Goal: Task Accomplishment & Management: Manage account settings

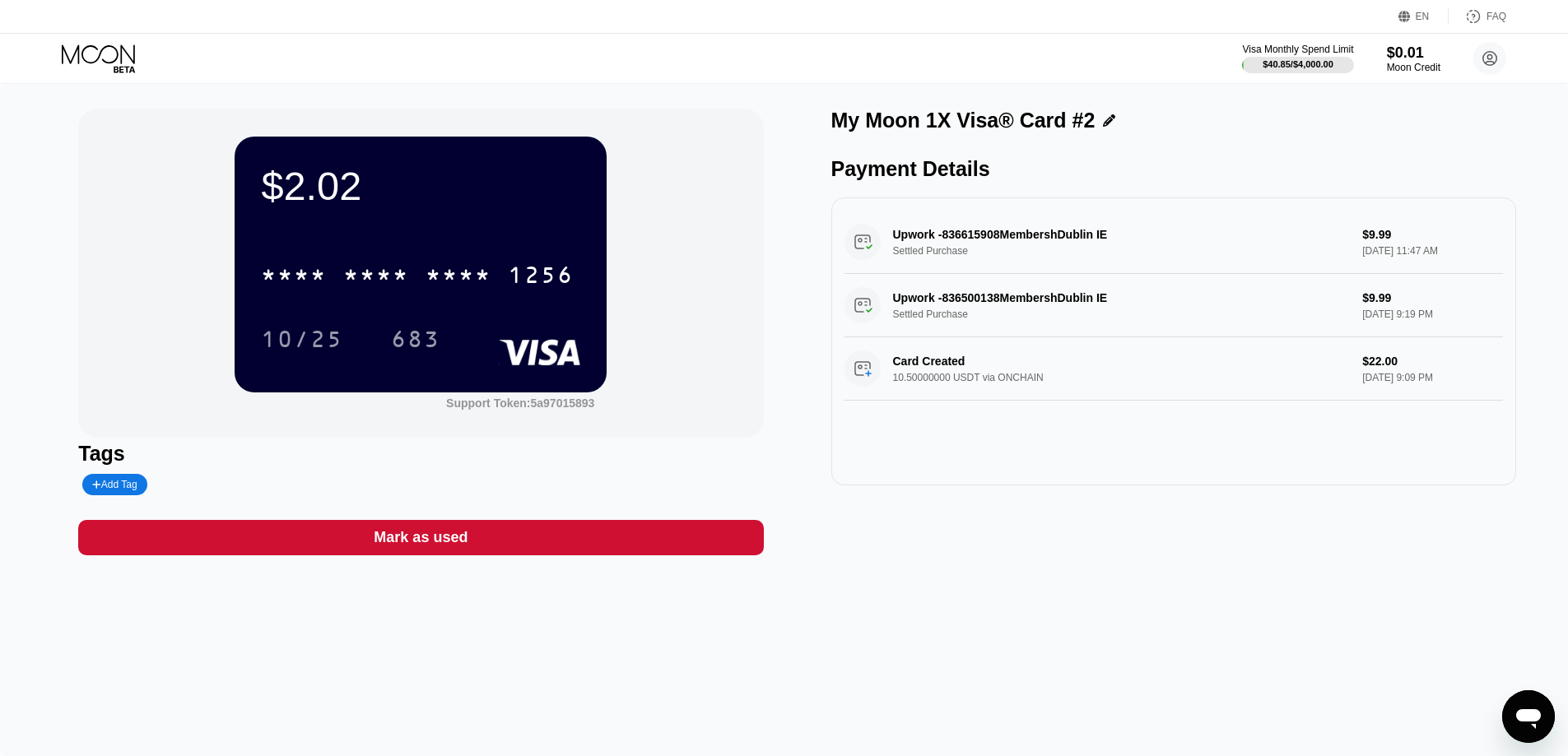
click at [134, 57] on icon at bounding box center [98, 54] width 73 height 19
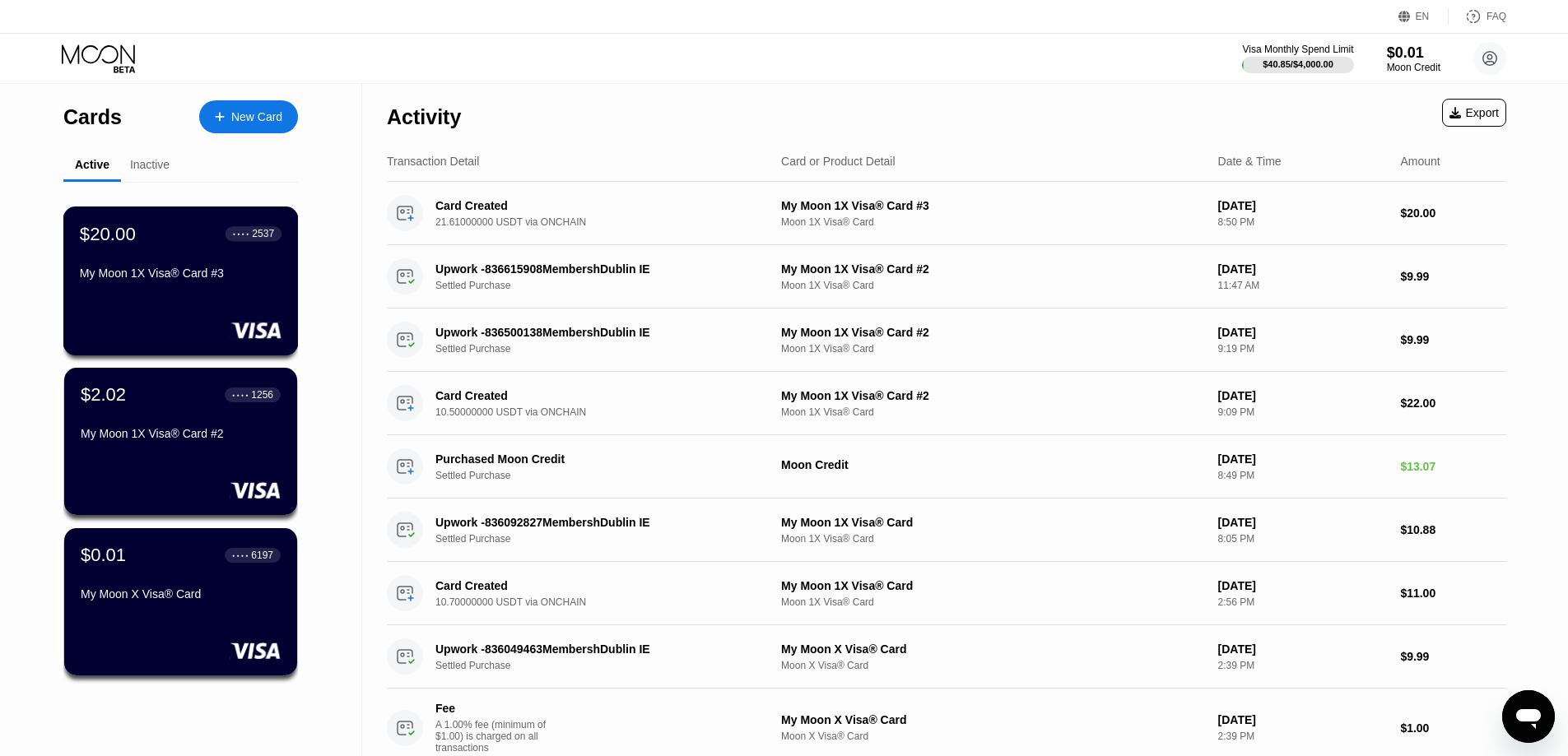
click at [233, 276] on div "My Moon 1X Visa® Card #3" at bounding box center [180, 273] width 202 height 13
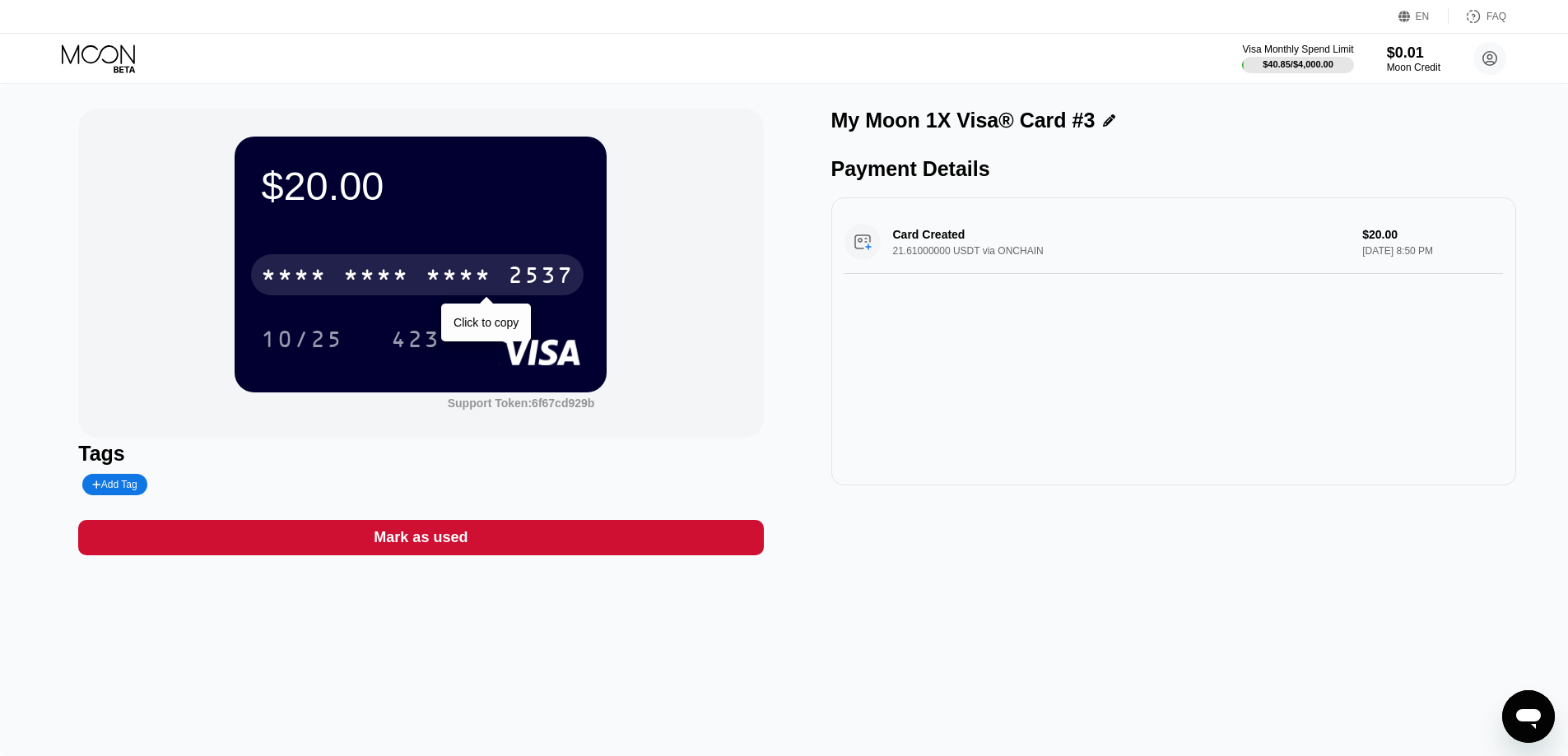
click at [479, 290] on div "* * * *" at bounding box center [458, 277] width 66 height 27
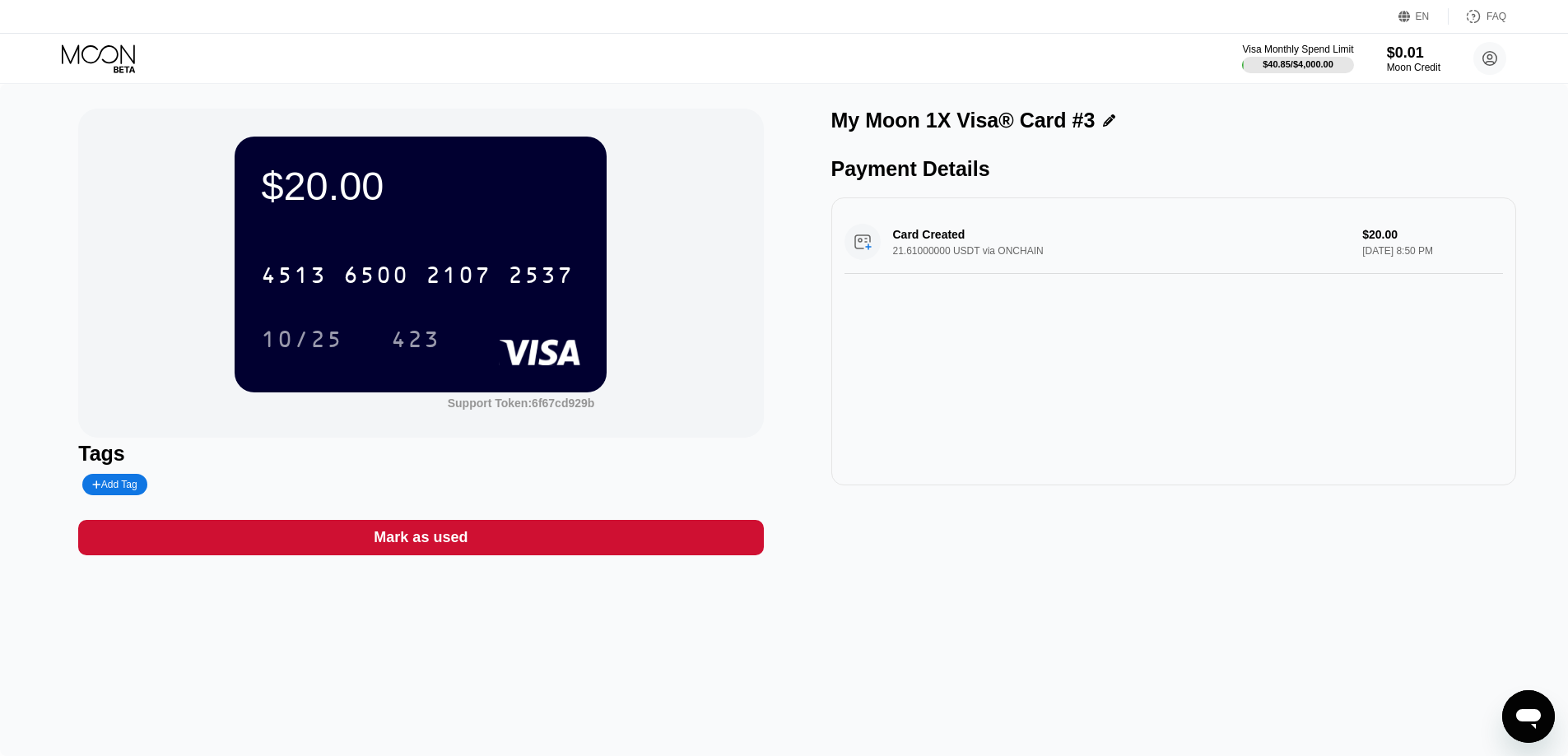
click at [138, 254] on div "$20.00 4513 6500 2107 2537 10/25 423 Support Token: 6f67cd929b" at bounding box center [421, 274] width 685 height 330
drag, startPoint x: 1141, startPoint y: 359, endPoint x: 790, endPoint y: 238, distance: 371.3
click at [1111, 355] on div "Card Created 21.61000000 USDT via ONCHAIN $20.00 [DATE] 8:50 PM" at bounding box center [1173, 342] width 685 height 288
drag, startPoint x: 439, startPoint y: 229, endPoint x: 370, endPoint y: 255, distance: 73.7
click at [429, 235] on div "$20.00 4513 6500 2107 2537 10/25 423" at bounding box center [420, 263] width 372 height 255
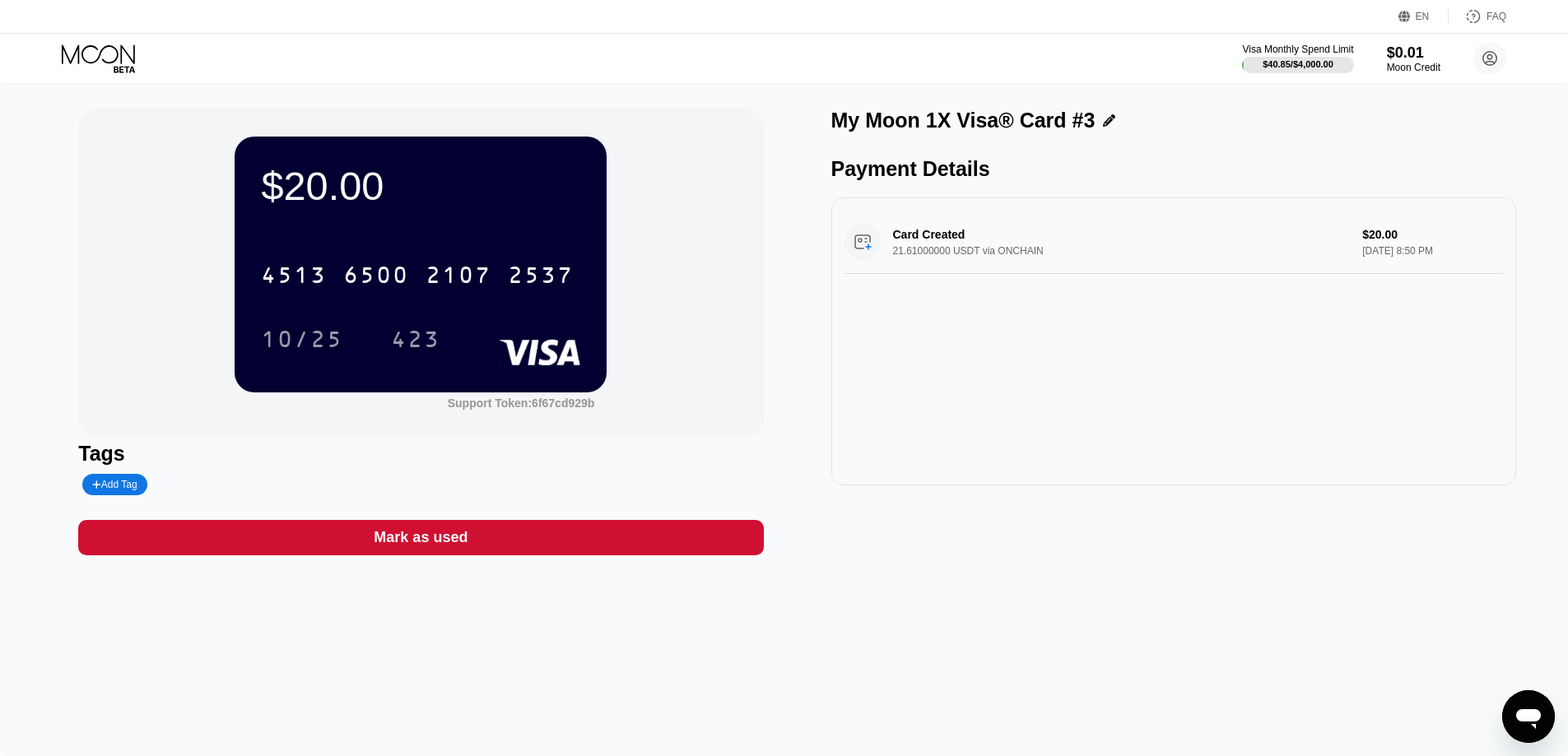
click at [105, 54] on icon at bounding box center [100, 59] width 76 height 29
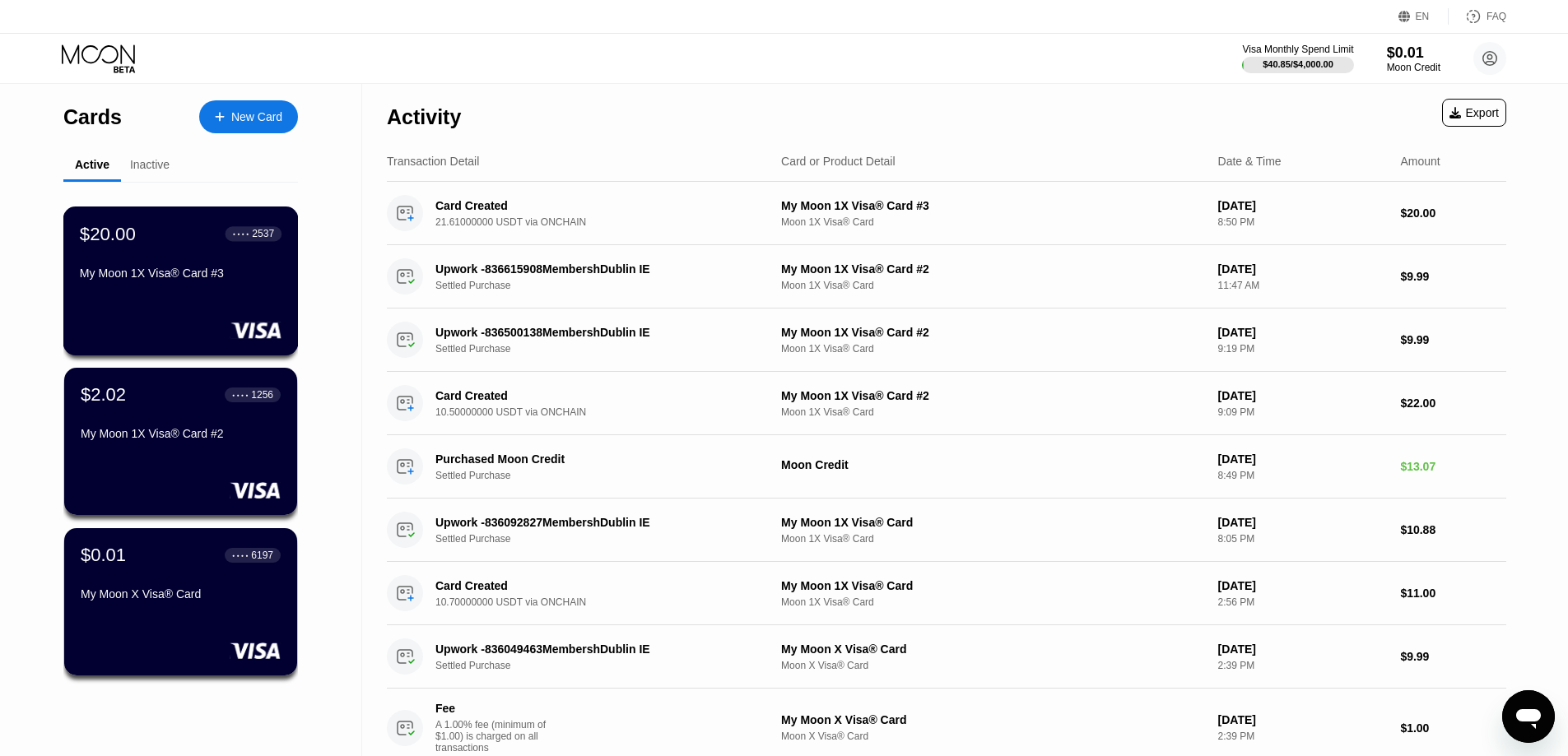
click at [148, 271] on div "My Moon 1X Visa® Card #3" at bounding box center [180, 273] width 202 height 13
